Goal: Task Accomplishment & Management: Use online tool/utility

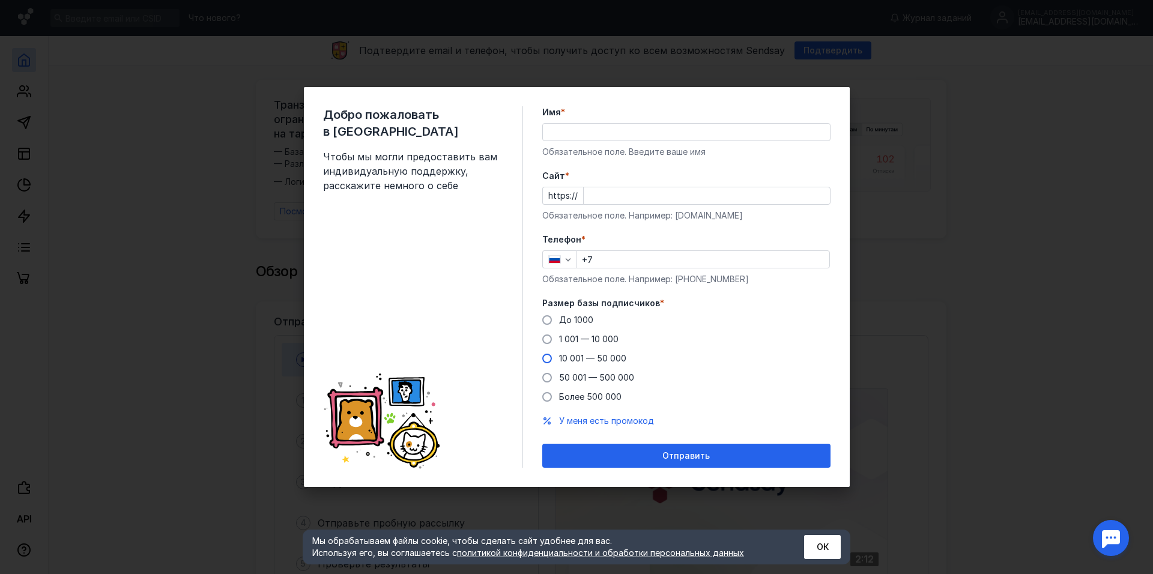
click at [550, 356] on span at bounding box center [548, 359] width 10 height 10
click at [0, 0] on input "10 001 — 50 000" at bounding box center [0, 0] width 0 height 0
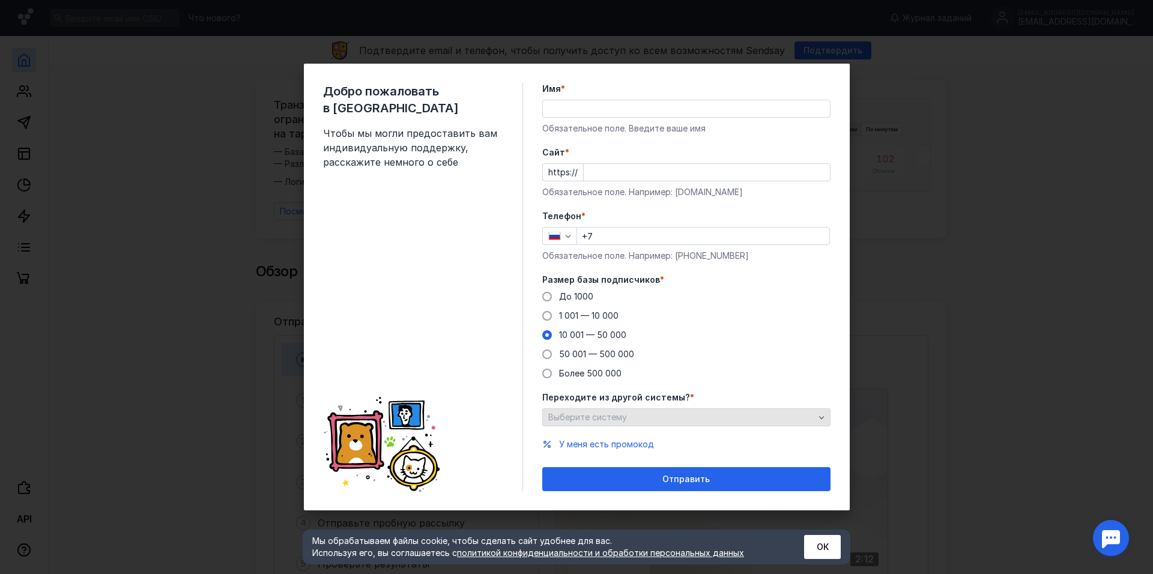
click at [606, 418] on span "Выберите систему" at bounding box center [588, 417] width 79 height 10
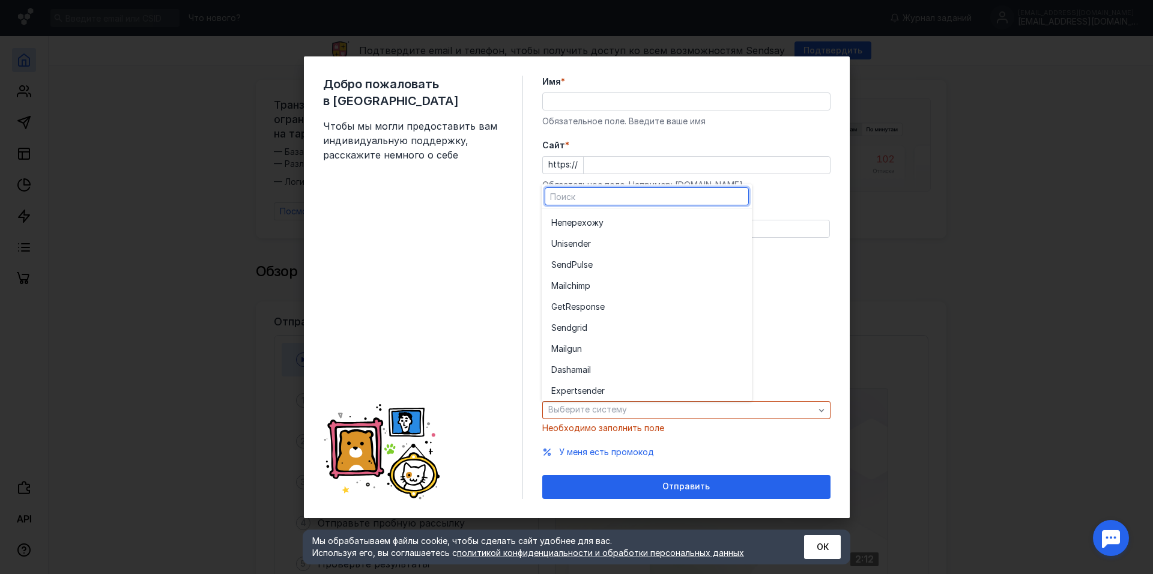
click at [804, 312] on div "До [DATE] 1 001 — 10 000 10 001 — 50 000 50 001 — 500 000 Более 500 000" at bounding box center [687, 328] width 288 height 89
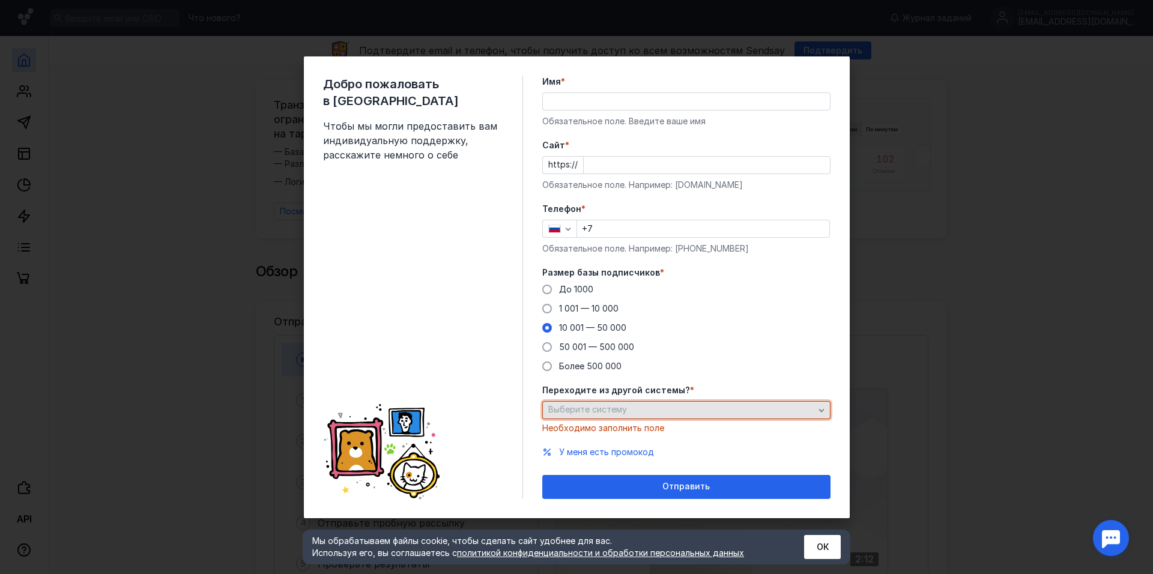
click at [679, 404] on div "Выберите систему" at bounding box center [687, 410] width 288 height 18
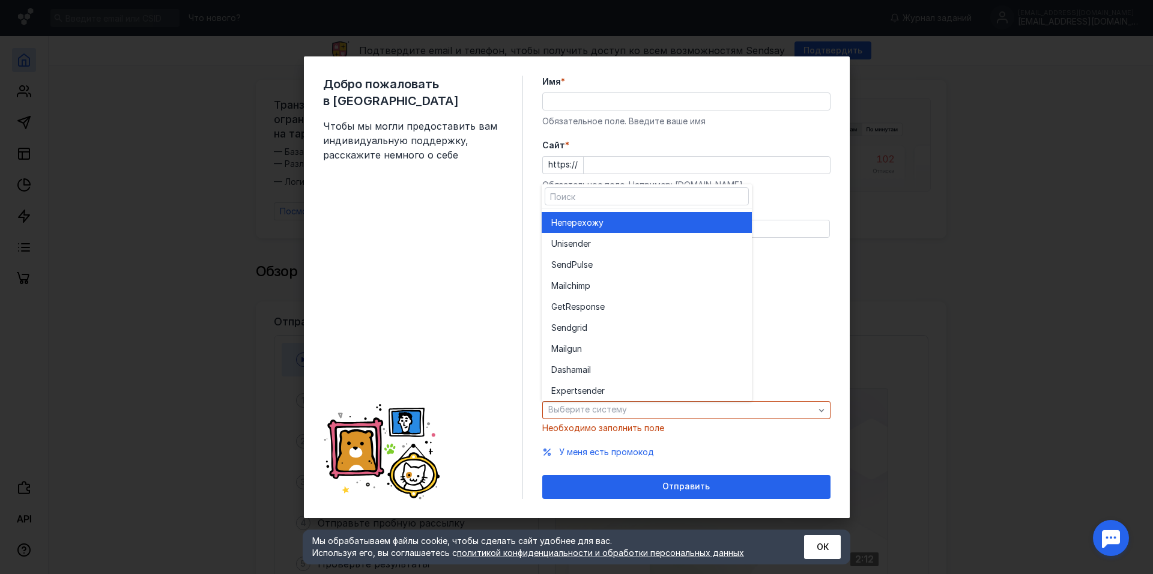
click at [699, 225] on div "Не перехожу" at bounding box center [647, 223] width 191 height 12
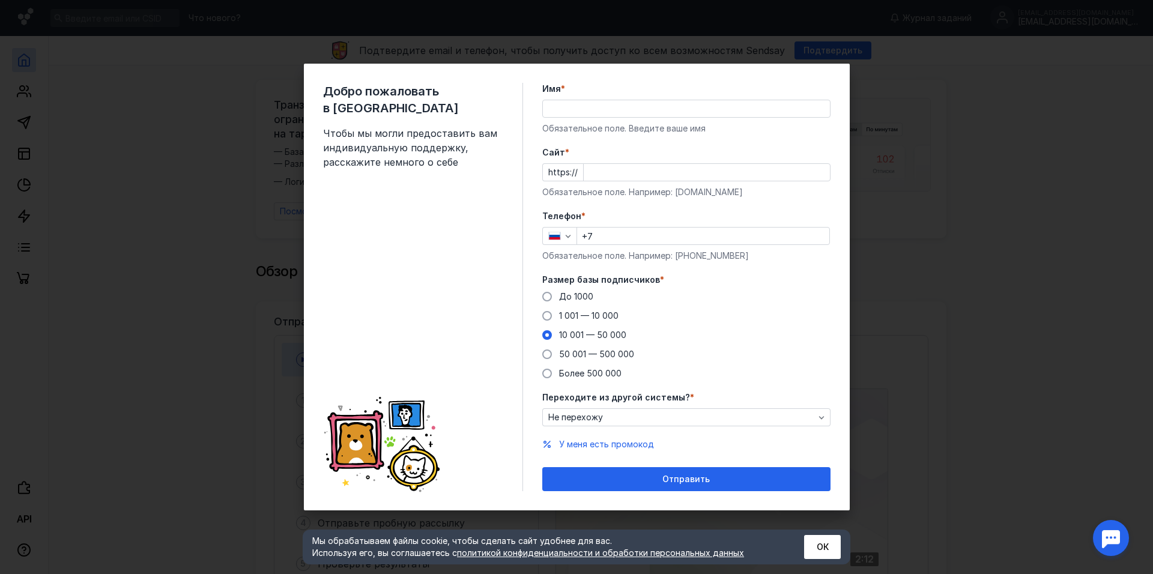
click at [611, 114] on input "Имя *" at bounding box center [686, 108] width 287 height 17
click at [586, 166] on div "Cайт * https:// Обязательное поле. Например: [DOMAIN_NAME]" at bounding box center [687, 173] width 288 height 52
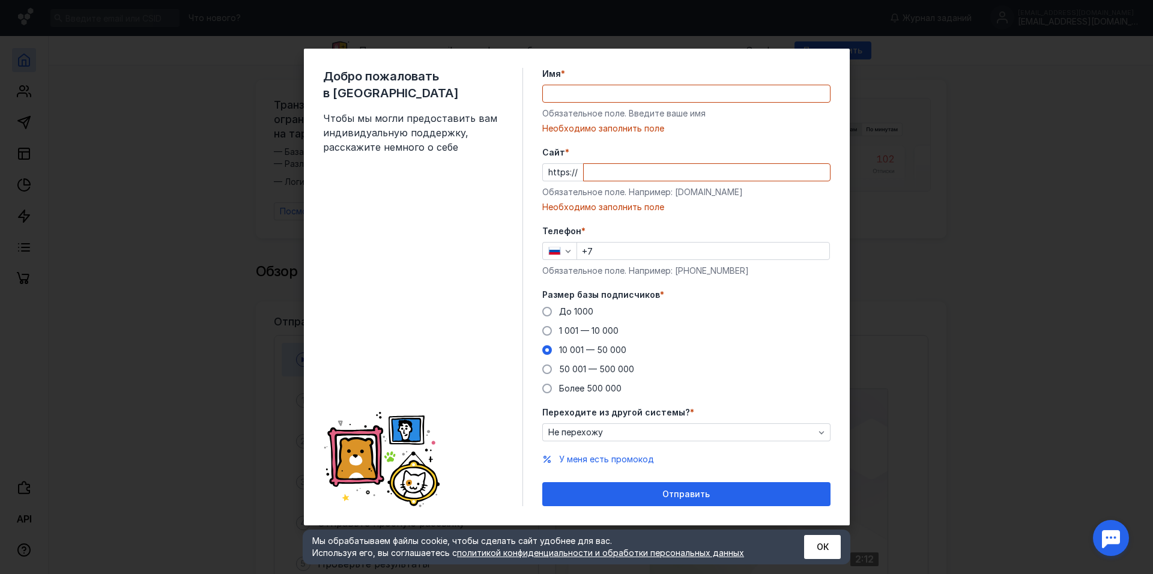
click at [599, 111] on div "Имя * Обязательное поле. Введите ваше имя [PERSON_NAME] заполнить поле" at bounding box center [687, 101] width 288 height 67
click at [592, 99] on input "Имя *" at bounding box center [686, 93] width 287 height 17
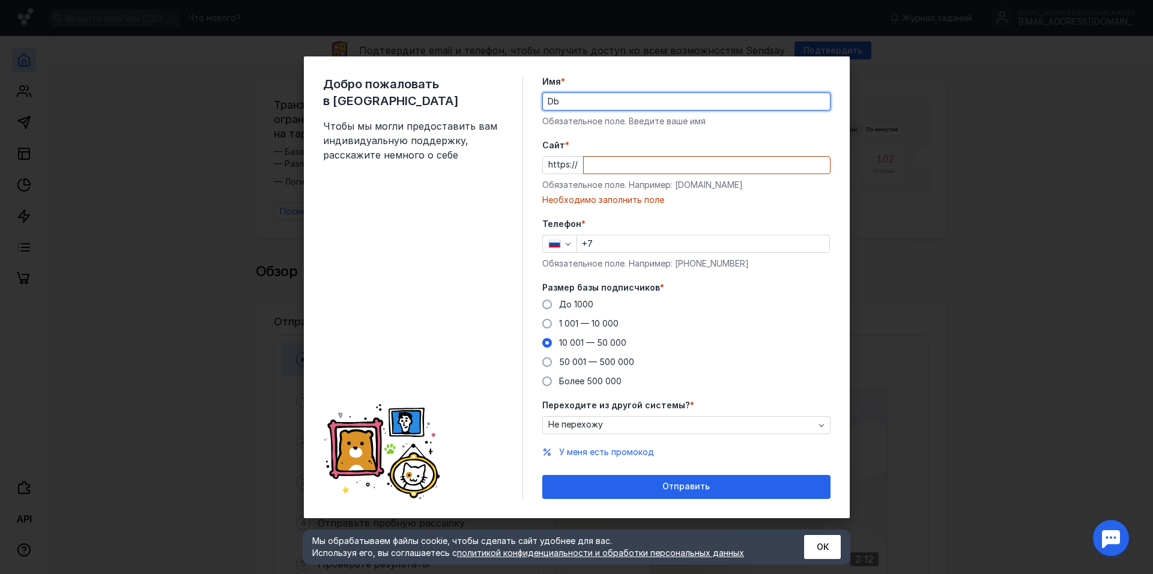
type input "D"
paste input "[URL][DOMAIN_NAME]"
type input "[PERSON_NAME]"
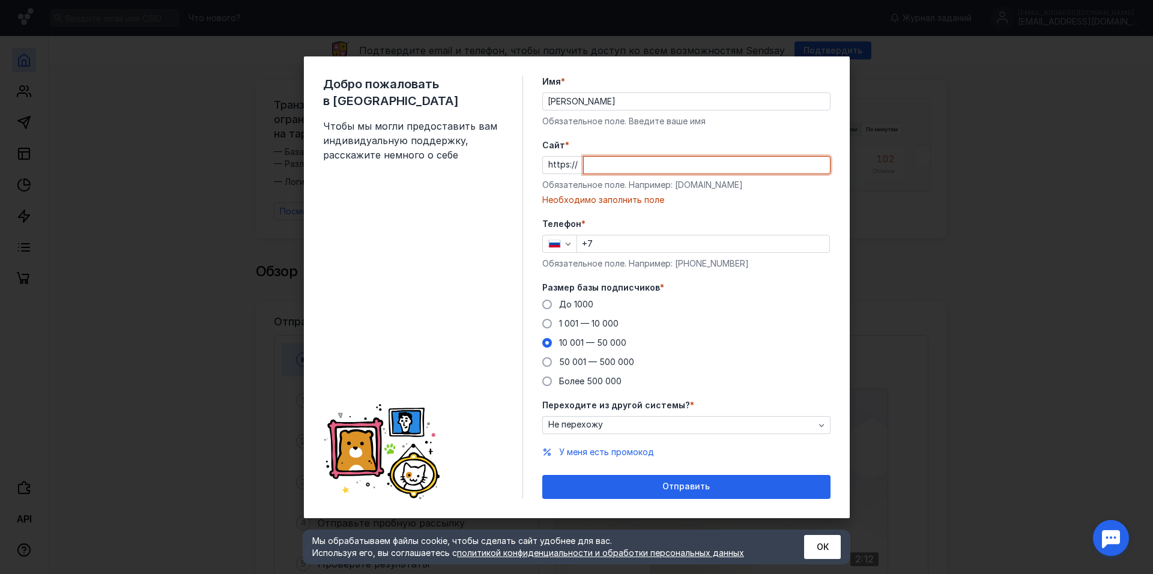
click at [618, 160] on input "Cайт *" at bounding box center [707, 165] width 246 height 17
paste input "[DOMAIN_NAME]"
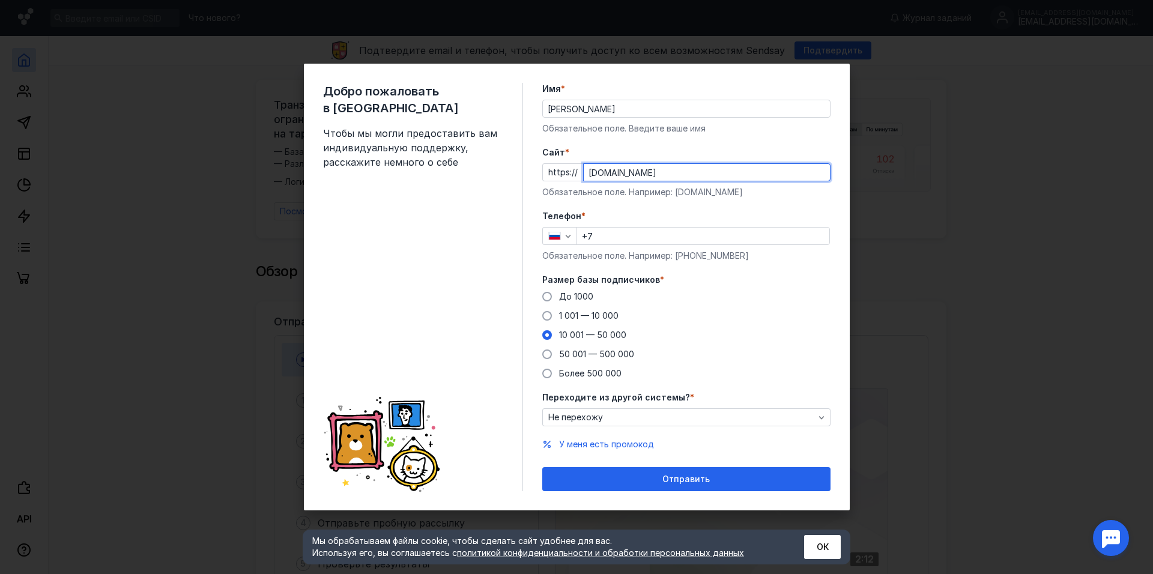
type input "[DOMAIN_NAME]"
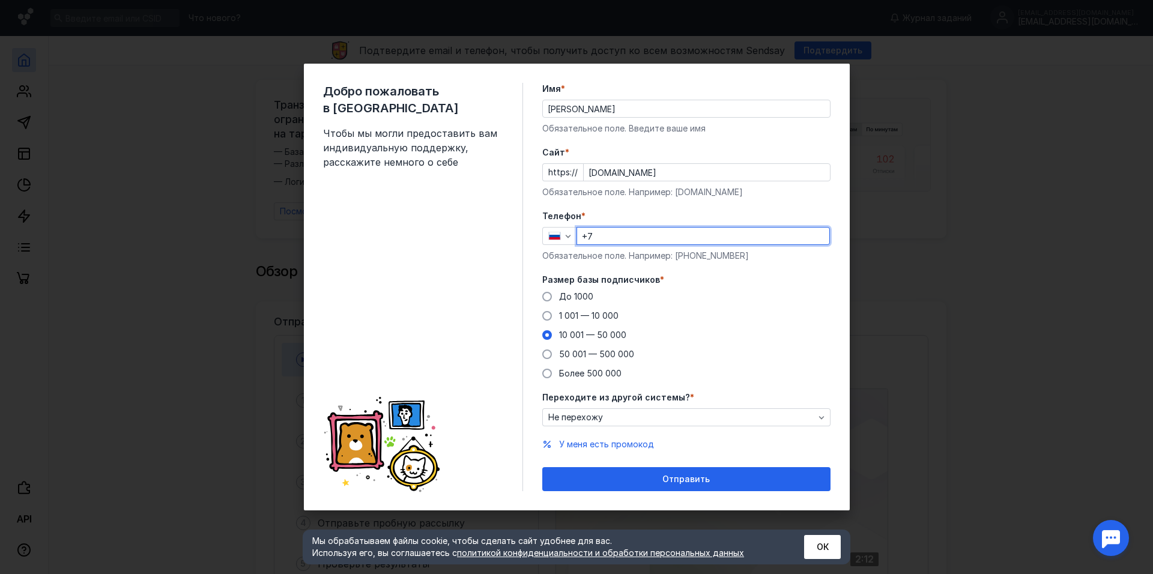
click at [610, 233] on input "+7" at bounding box center [703, 236] width 252 height 17
type input "[PHONE_NUMBER]"
click at [783, 297] on div "До [DATE] 1 001 — 10 000 10 001 — 50 000 50 001 — 500 000 Более 500 000" at bounding box center [687, 335] width 288 height 89
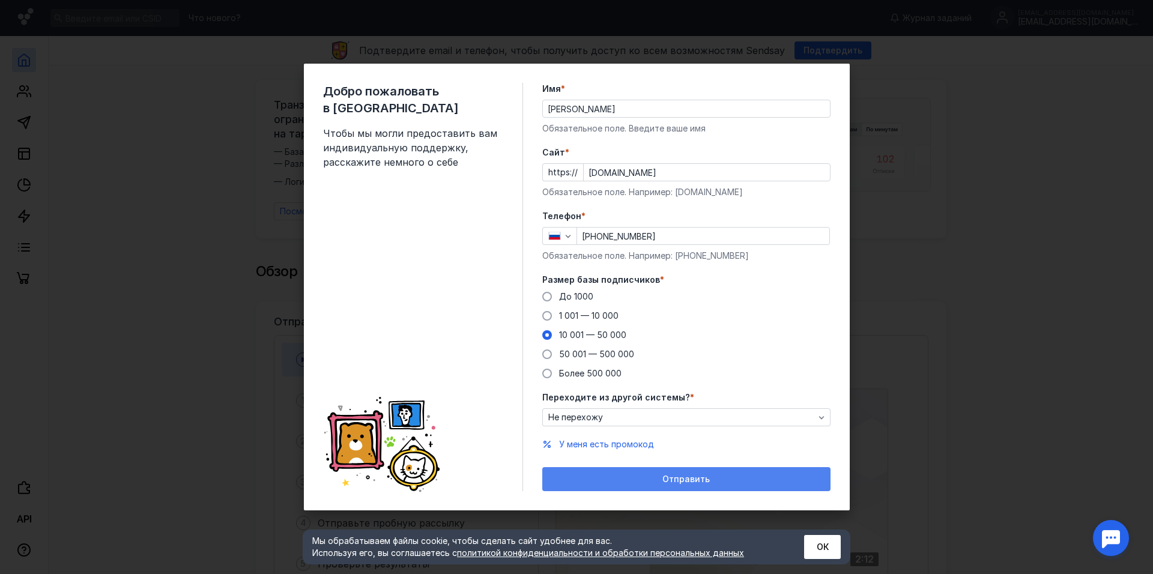
click at [738, 472] on div "Отправить" at bounding box center [687, 479] width 288 height 24
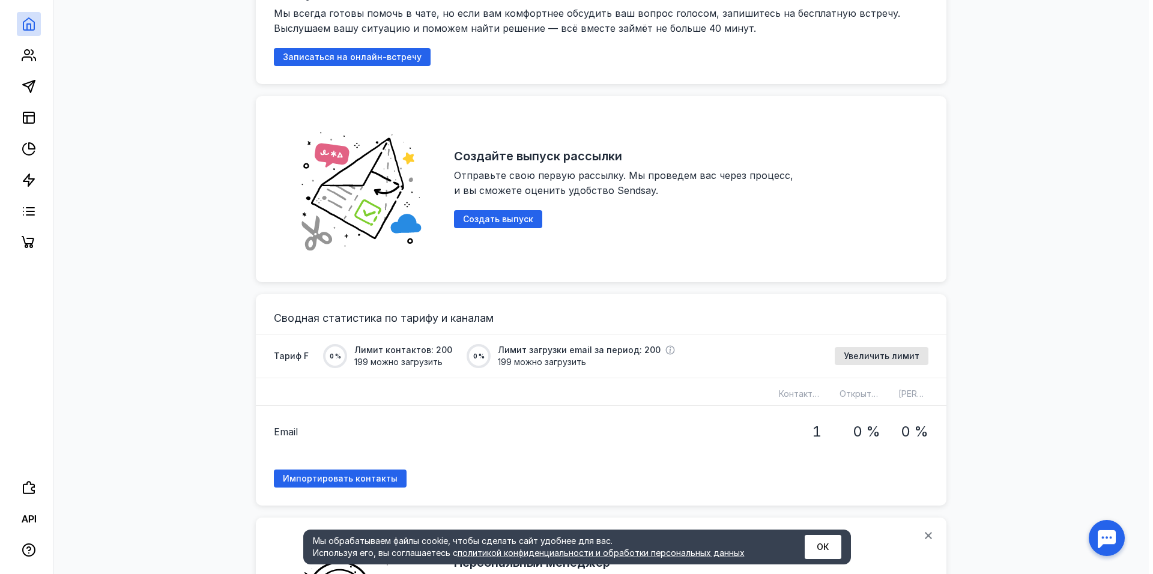
scroll to position [630, 0]
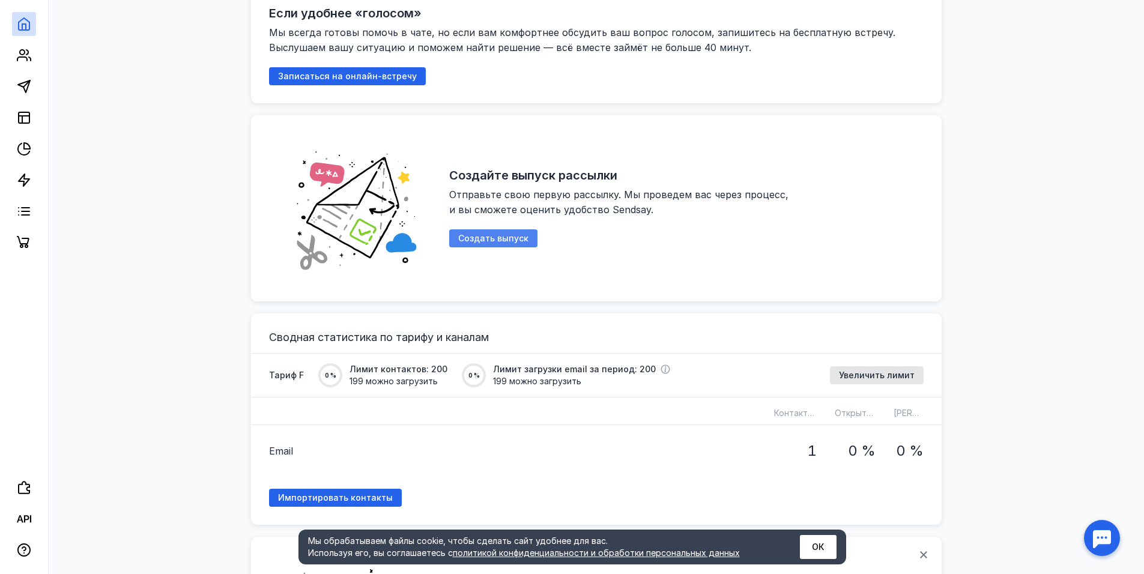
click at [488, 236] on span "Создать выпуск" at bounding box center [493, 239] width 70 height 10
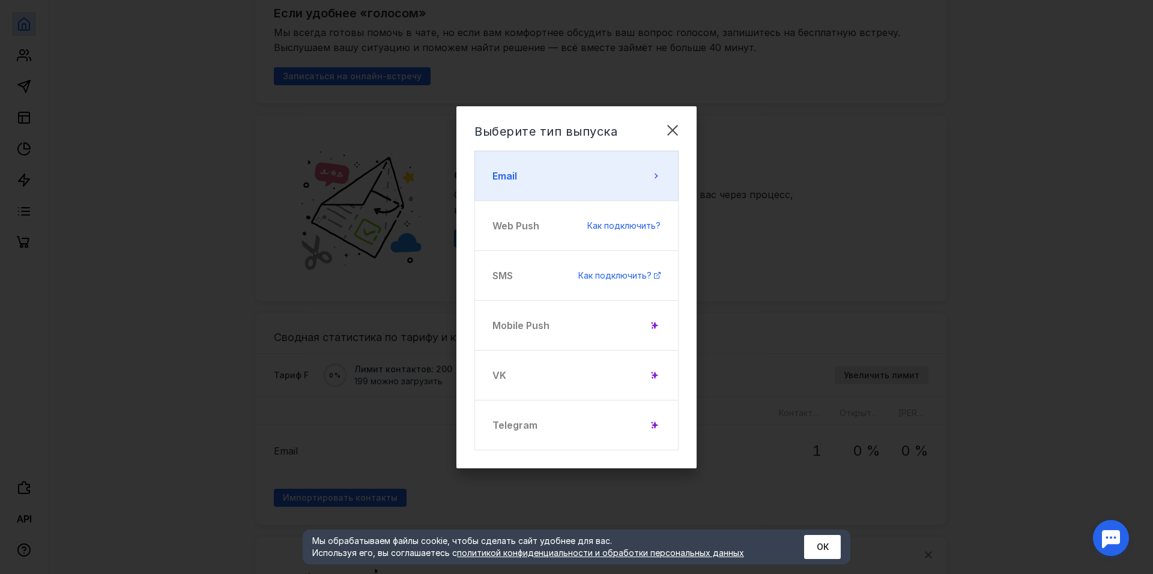
click at [567, 177] on button "Email" at bounding box center [577, 176] width 204 height 50
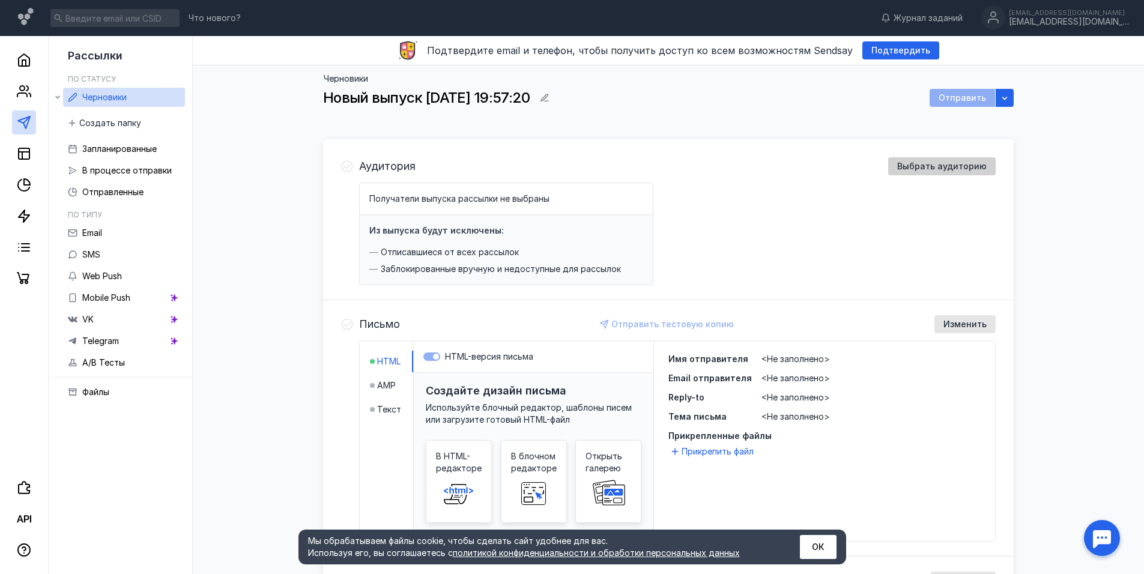
click at [950, 165] on span "Выбрать аудиторию" at bounding box center [943, 167] width 90 height 10
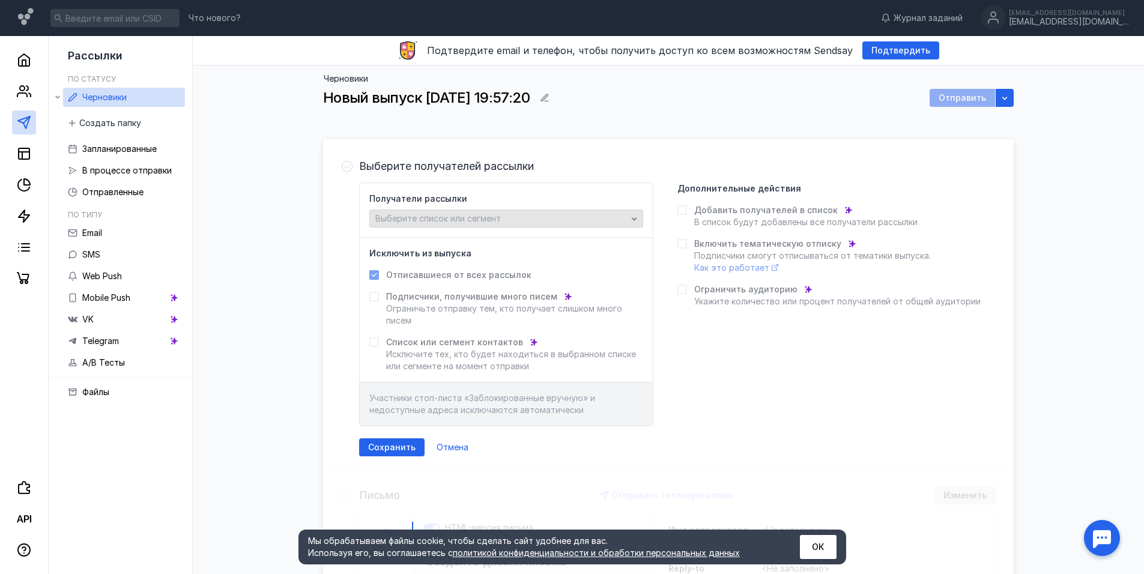
click at [445, 220] on span "Выберите список или сегмент" at bounding box center [438, 218] width 126 height 10
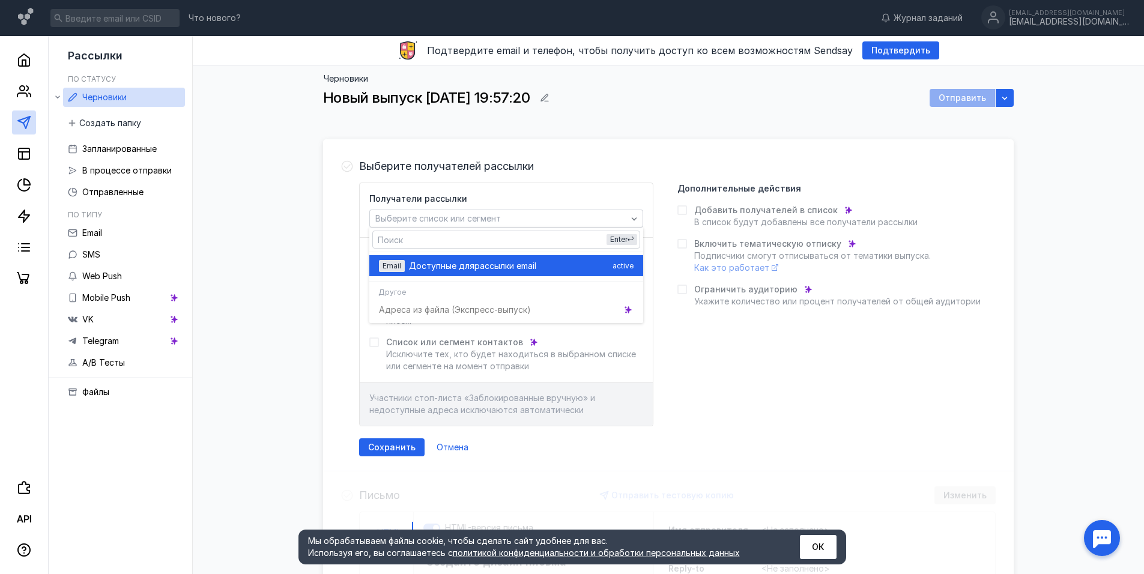
click at [442, 262] on span "Доступные для" at bounding box center [441, 266] width 65 height 12
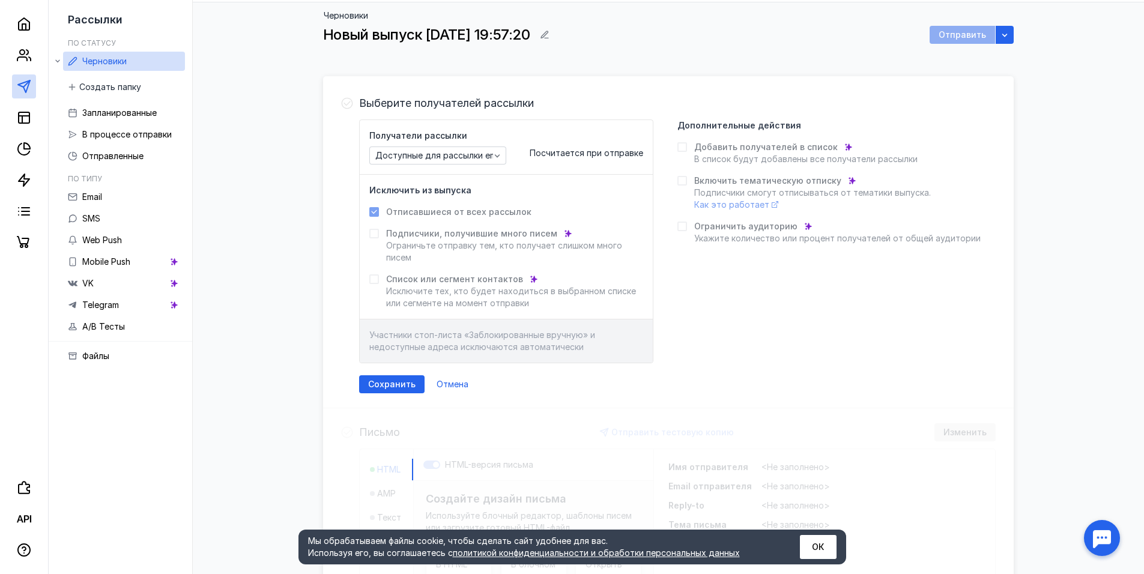
scroll to position [51, 0]
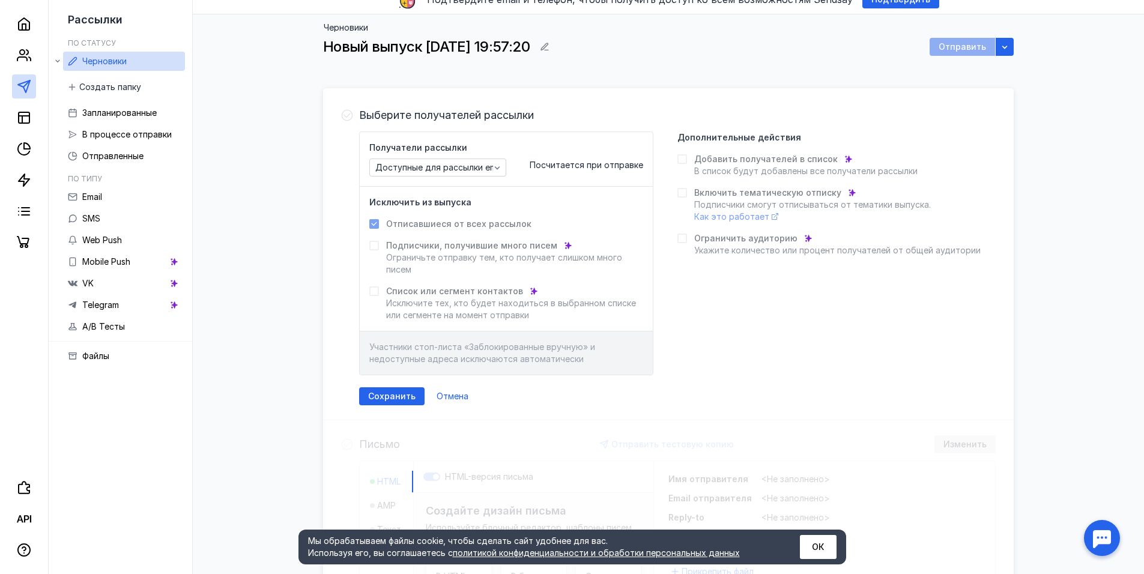
click at [380, 407] on div "Выберите получателей рассылки Получатели рассылки Доступные для рассылки email …" at bounding box center [668, 255] width 691 height 329
click at [388, 392] on span "Сохранить" at bounding box center [391, 397] width 47 height 10
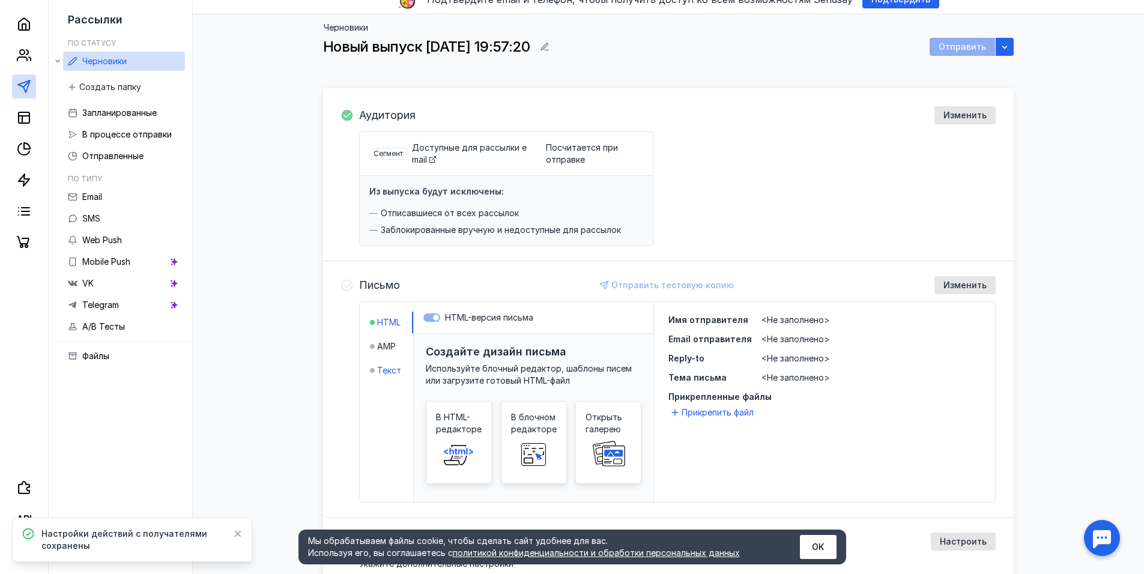
click at [391, 374] on span "Текст" at bounding box center [389, 371] width 24 height 12
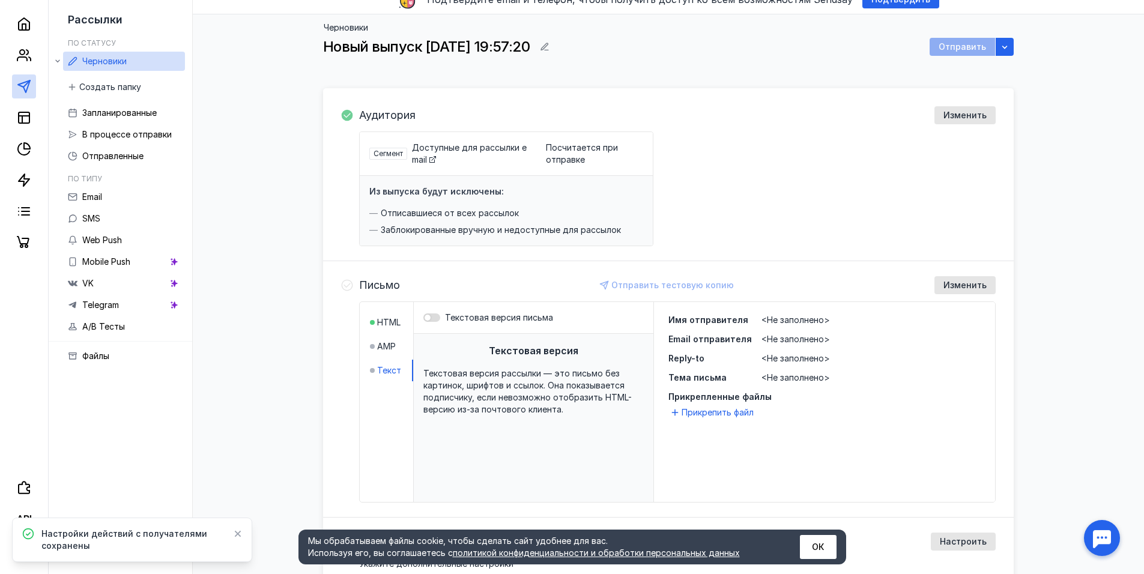
click at [430, 319] on div at bounding box center [428, 318] width 6 height 6
click at [424, 318] on input "Текстовая версия письма" at bounding box center [424, 318] width 0 height 0
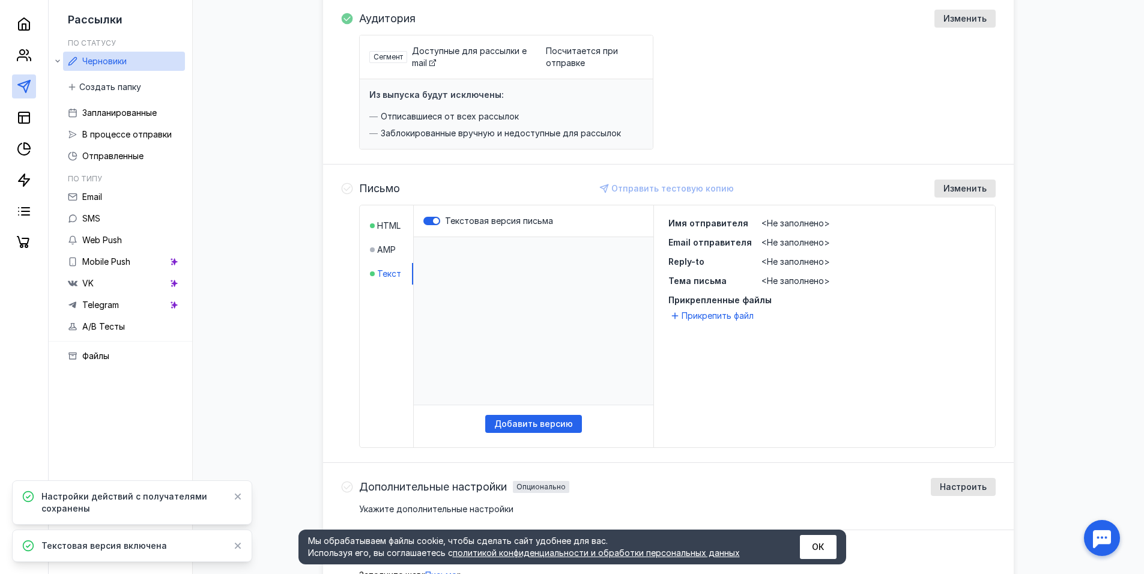
scroll to position [149, 0]
click at [385, 251] on span "AMP" at bounding box center [386, 249] width 19 height 12
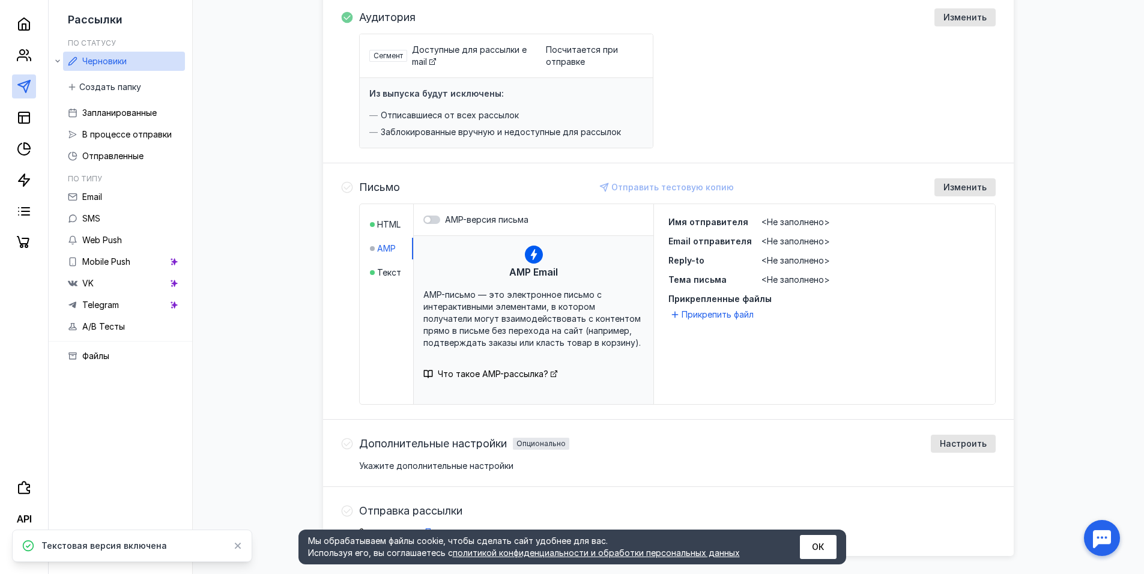
click at [375, 239] on li "AMP" at bounding box center [391, 249] width 43 height 22
click at [374, 231] on li "HTML" at bounding box center [391, 225] width 43 height 22
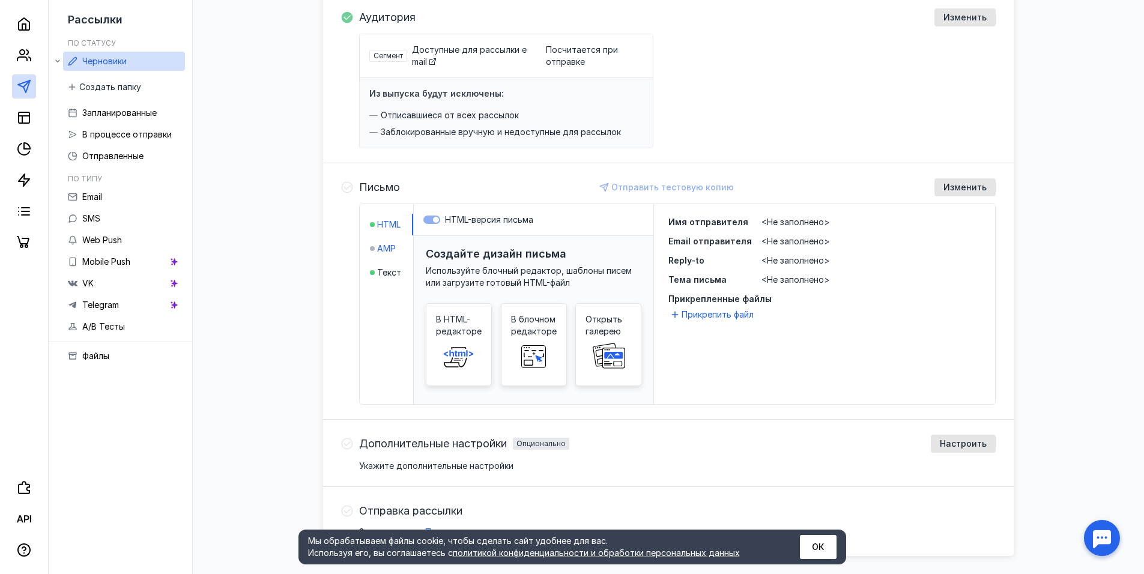
click at [375, 246] on div "AMP" at bounding box center [383, 249] width 26 height 12
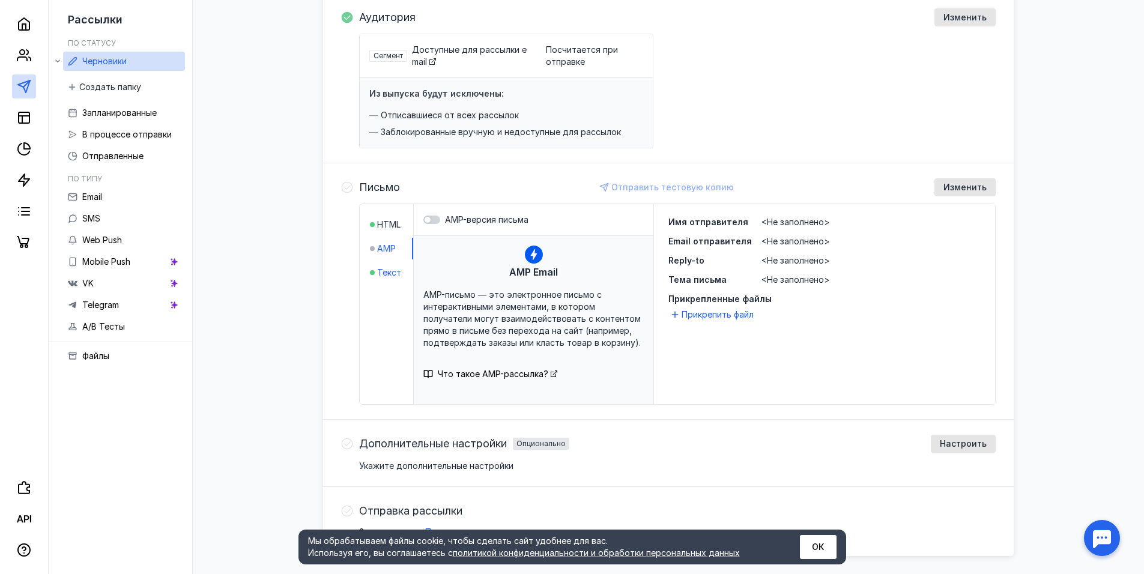
click at [388, 274] on span "Текст" at bounding box center [389, 273] width 24 height 12
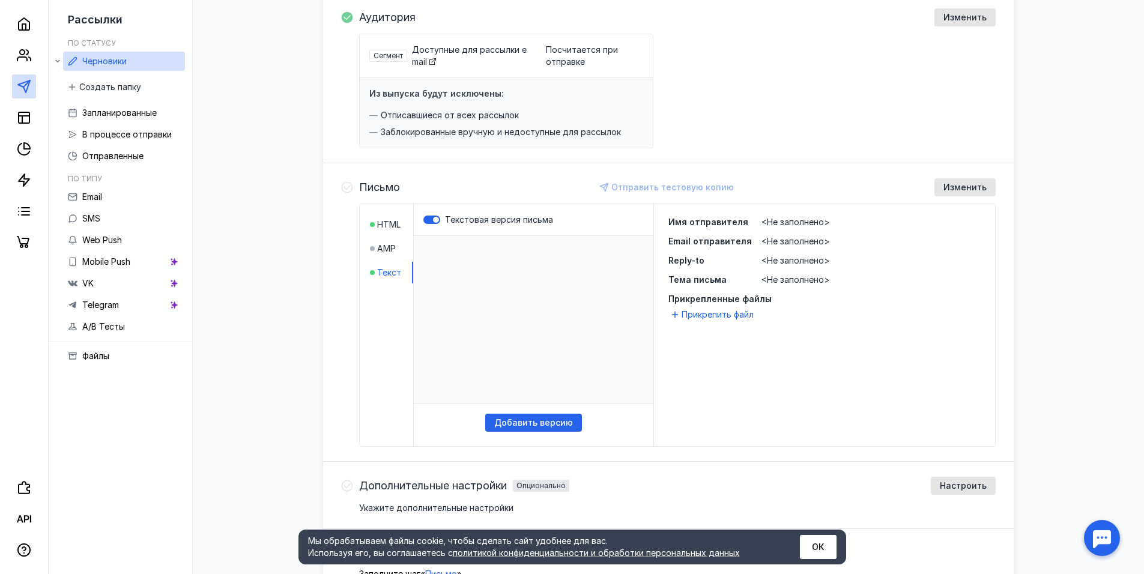
click at [475, 269] on p "​" at bounding box center [534, 320] width 240 height 168
click at [536, 422] on span "Добавить версию" at bounding box center [533, 423] width 79 height 10
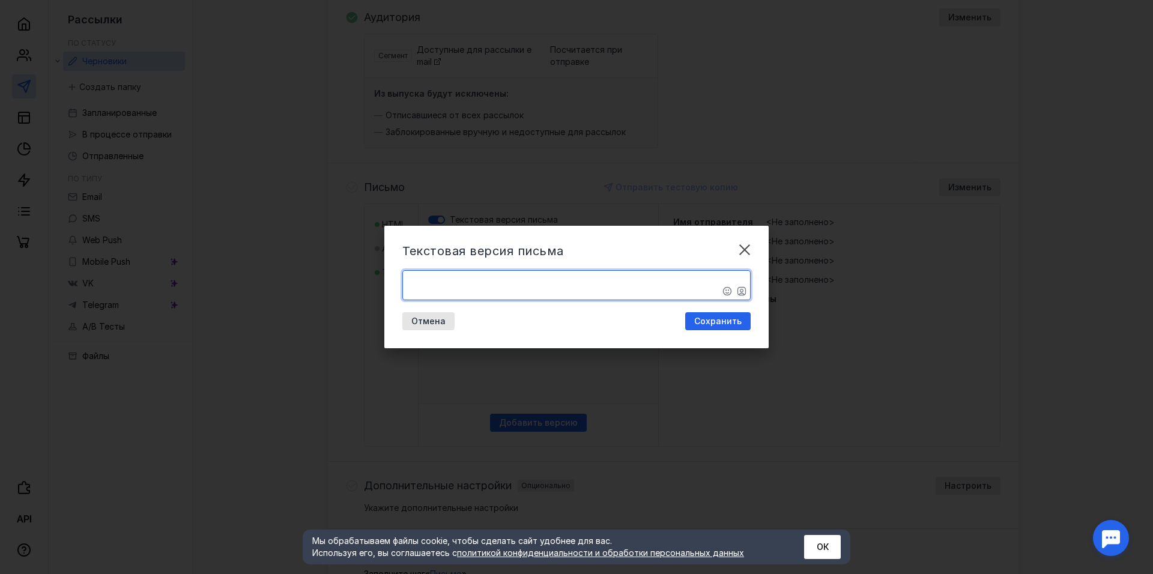
click at [502, 296] on textarea "​" at bounding box center [576, 285] width 347 height 29
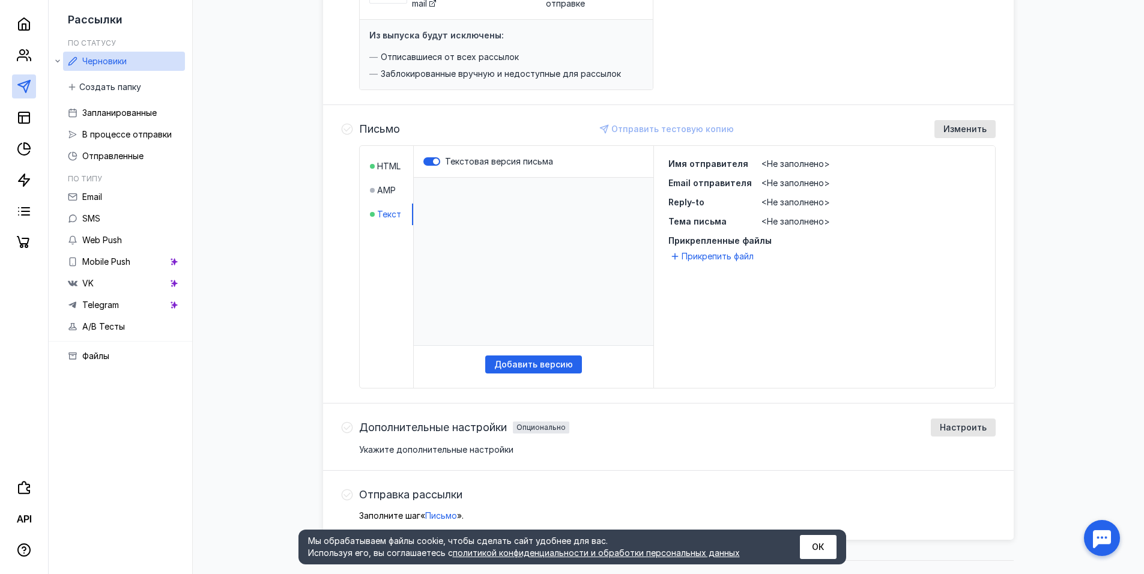
scroll to position [229, 0]
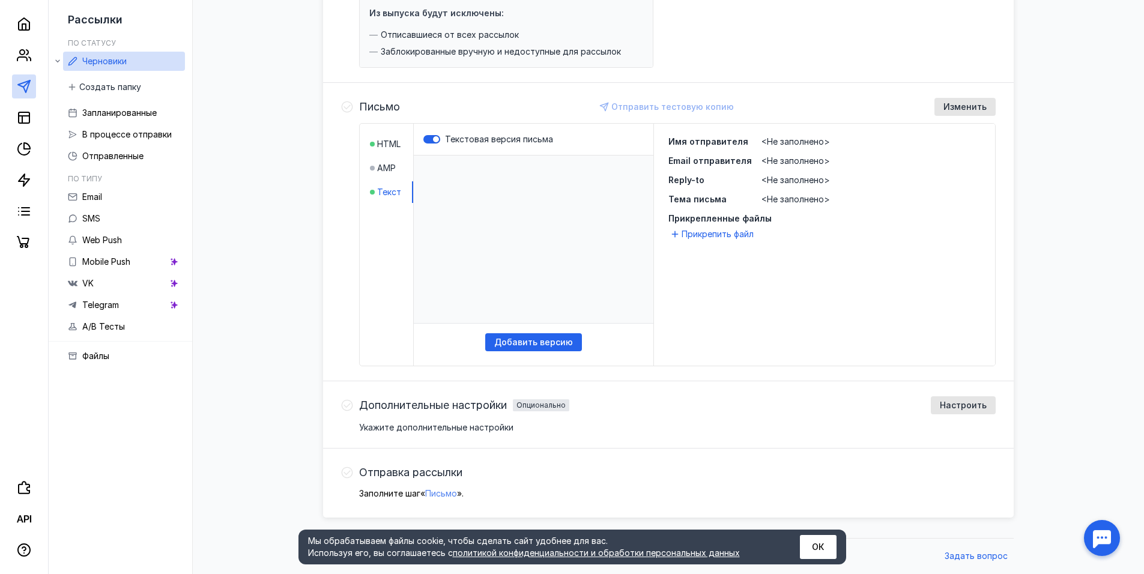
click at [448, 498] on span "Письмо" at bounding box center [441, 493] width 32 height 10
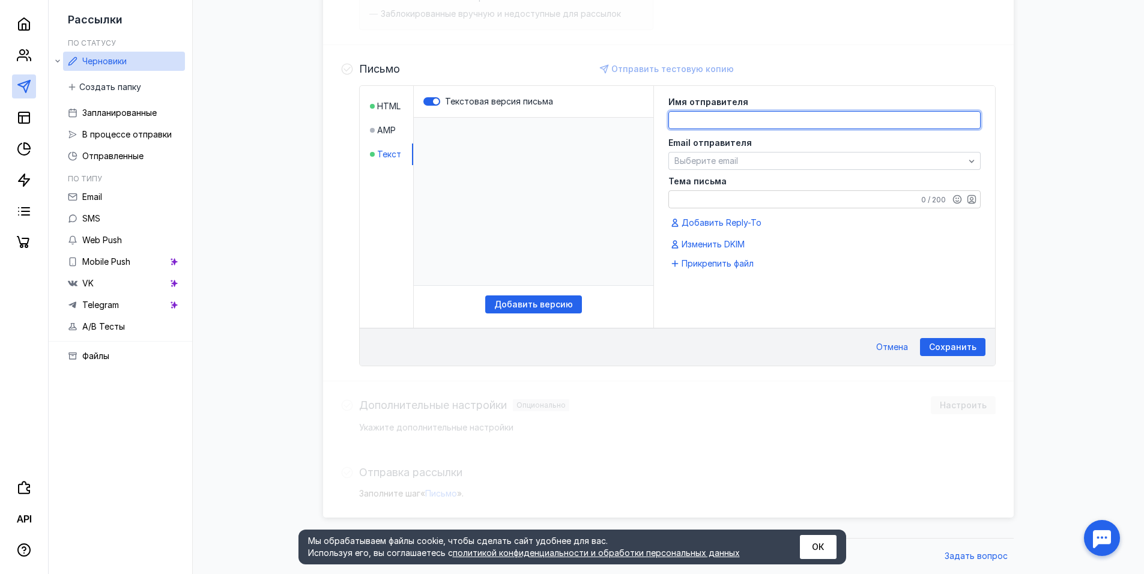
click at [717, 120] on textarea at bounding box center [824, 120] width 311 height 17
type textarea "[PERSON_NAME]"
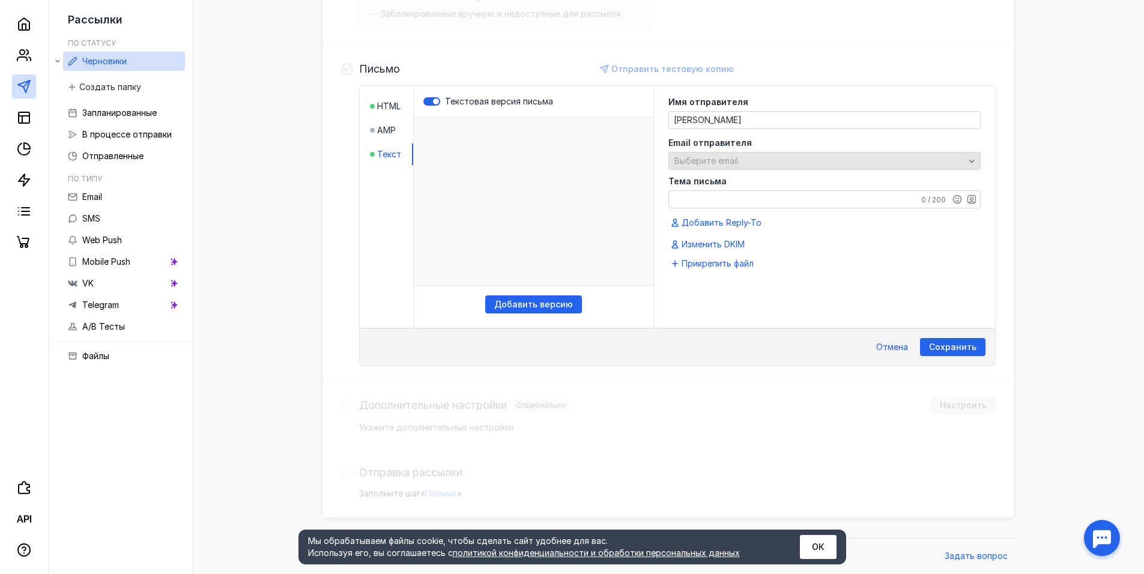
click at [711, 156] on span "Выберите email" at bounding box center [707, 161] width 64 height 10
click at [709, 156] on span "Выберите email" at bounding box center [707, 161] width 64 height 10
click at [709, 157] on span "Выберите email" at bounding box center [707, 161] width 64 height 10
click at [714, 210] on span "Добавить" at bounding box center [699, 208] width 42 height 12
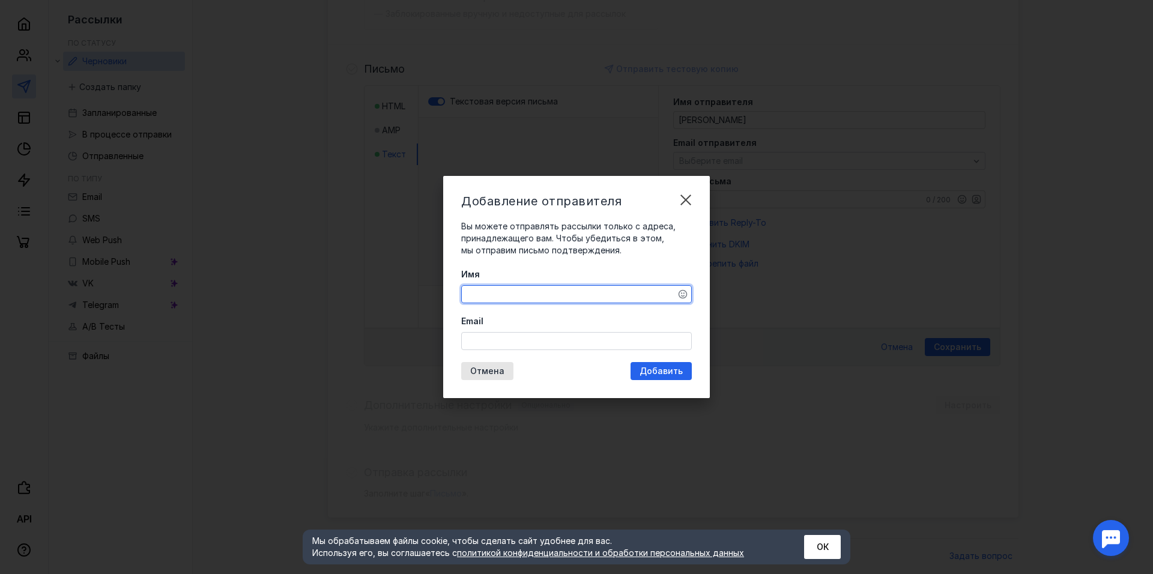
click at [542, 294] on textarea "Имя" at bounding box center [576, 294] width 229 height 17
type textarea "[PERSON_NAME]"
click at [521, 336] on input "Email" at bounding box center [576, 341] width 229 height 17
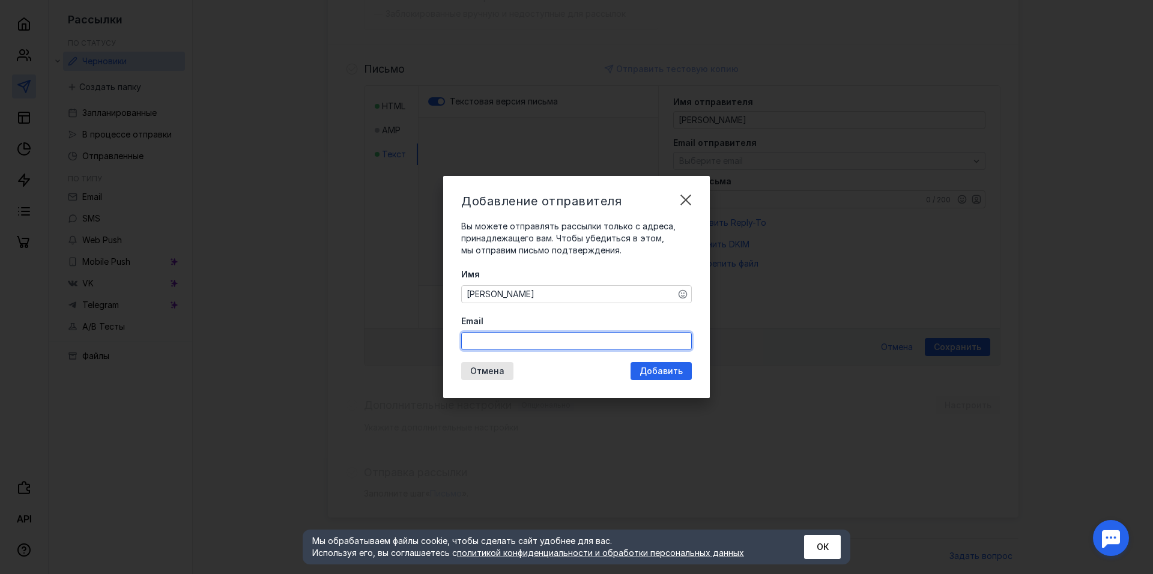
type input "м"
type input "[EMAIL_ADDRESS][DOMAIN_NAME]"
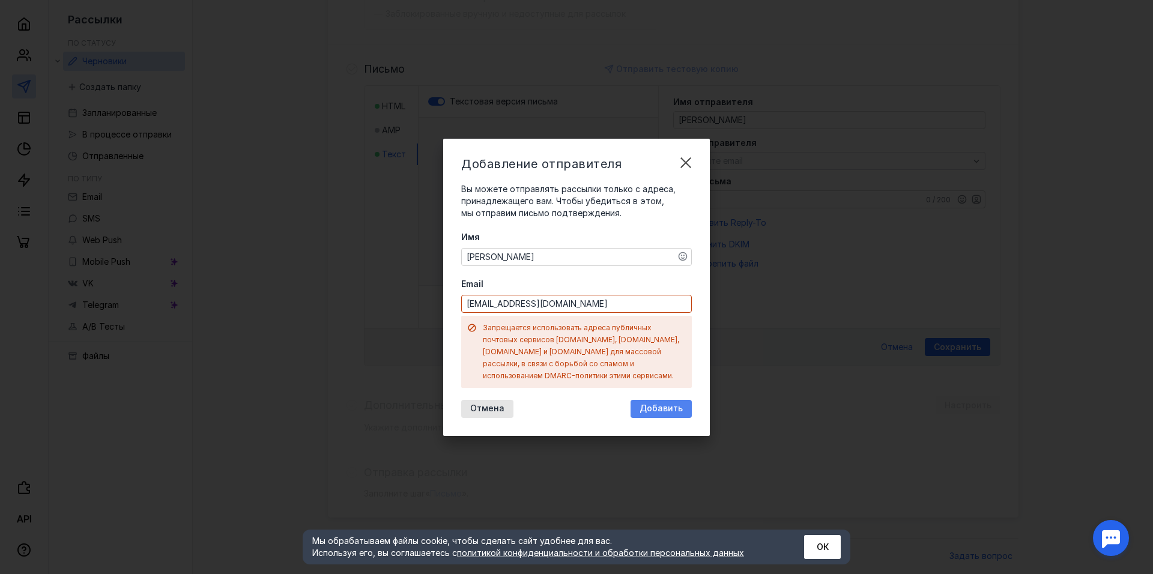
click at [654, 366] on div "Добавление отправителя Вы можете отправлять рассылки только с адреса, принадлеж…" at bounding box center [576, 287] width 267 height 297
click at [591, 311] on input "[EMAIL_ADDRESS][DOMAIN_NAME]" at bounding box center [576, 304] width 229 height 17
